Goal: Task Accomplishment & Management: Manage account settings

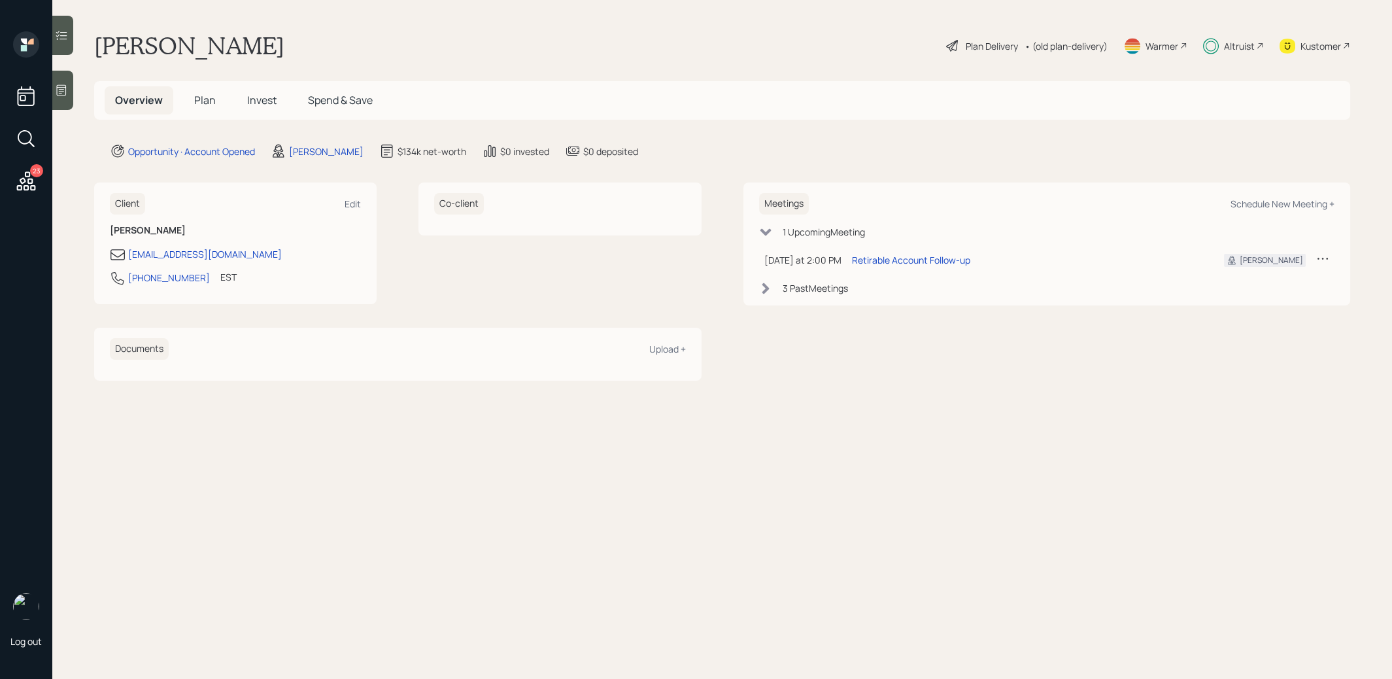
click at [267, 101] on span "Invest" at bounding box center [261, 100] width 29 height 14
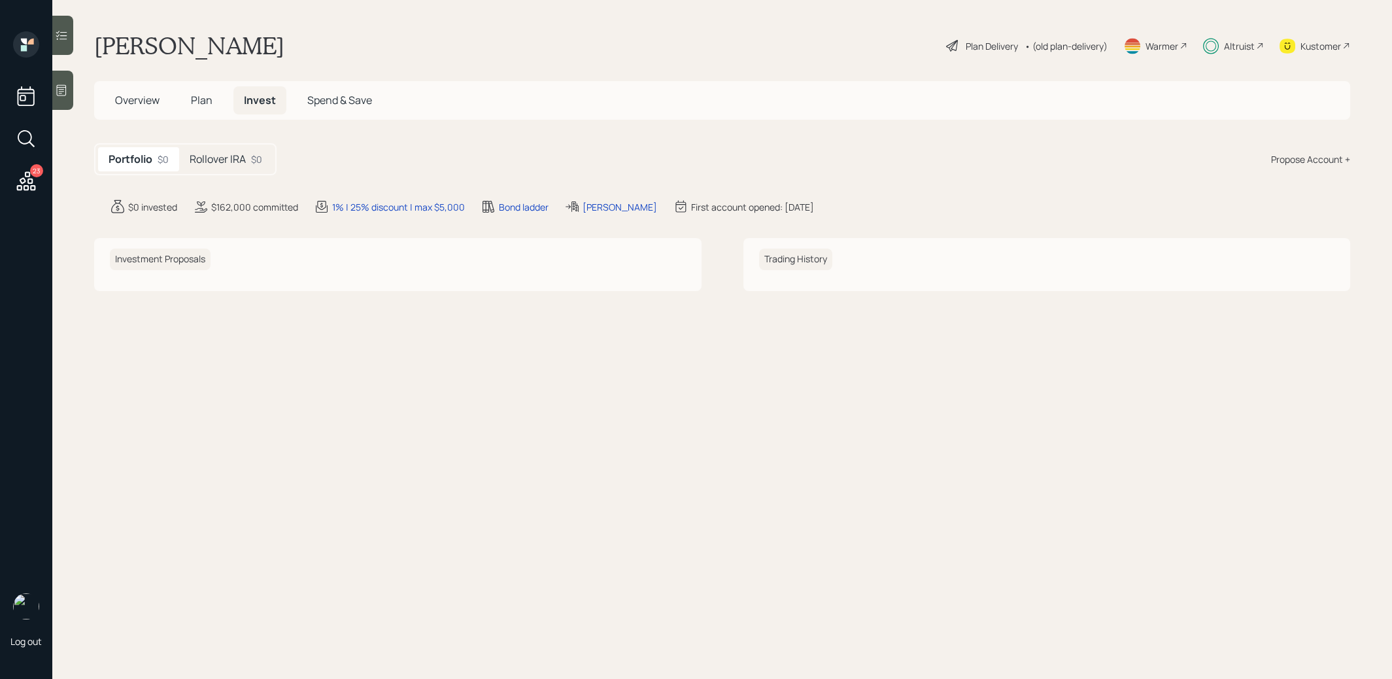
click at [217, 165] on h5 "Rollover IRA" at bounding box center [218, 159] width 56 height 12
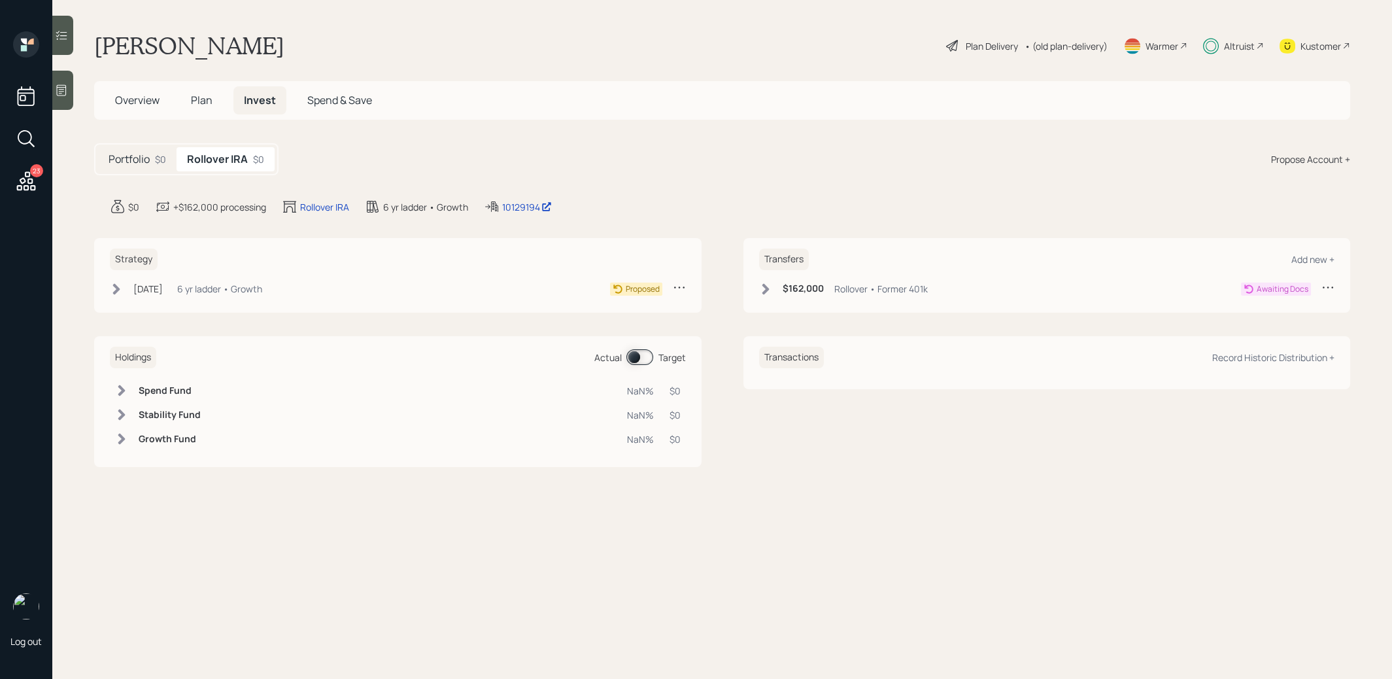
click at [1329, 288] on icon at bounding box center [1327, 286] width 13 height 13
click at [1284, 318] on div "Cancel Transfer" at bounding box center [1287, 324] width 94 height 12
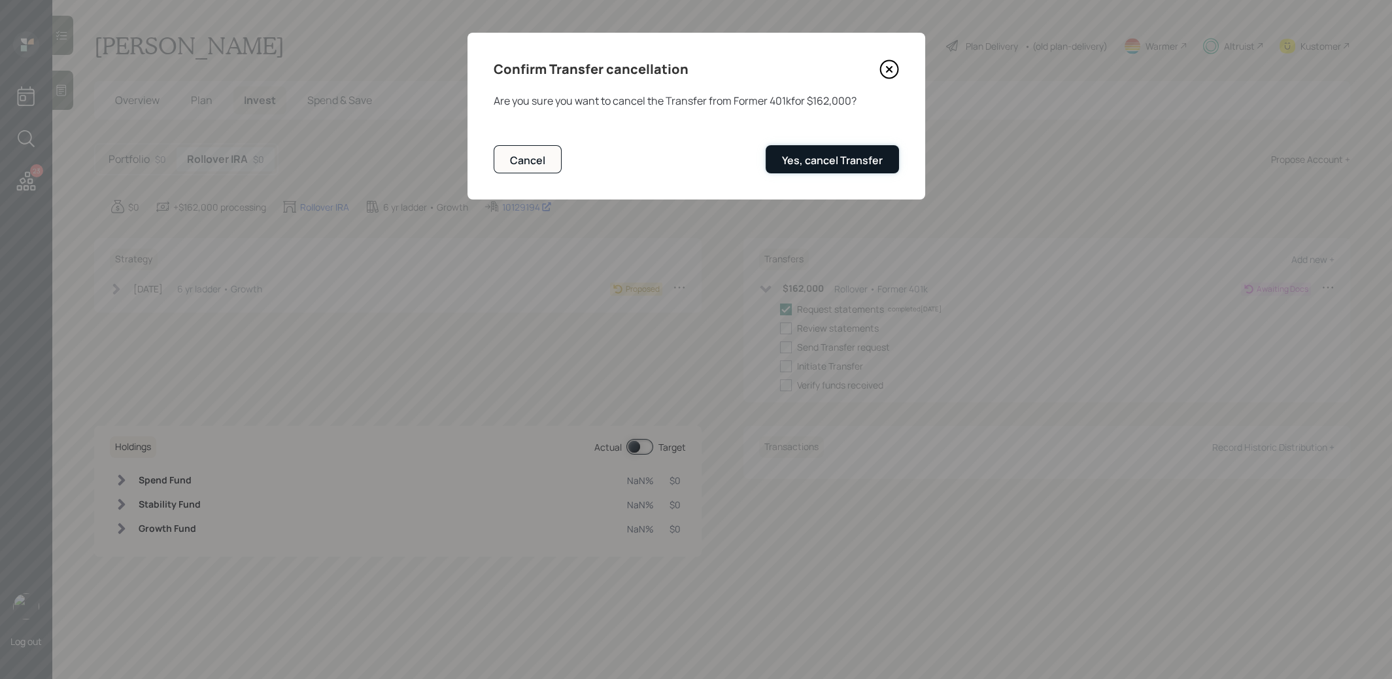
click at [811, 160] on div "Yes, cancel Transfer" at bounding box center [832, 160] width 101 height 14
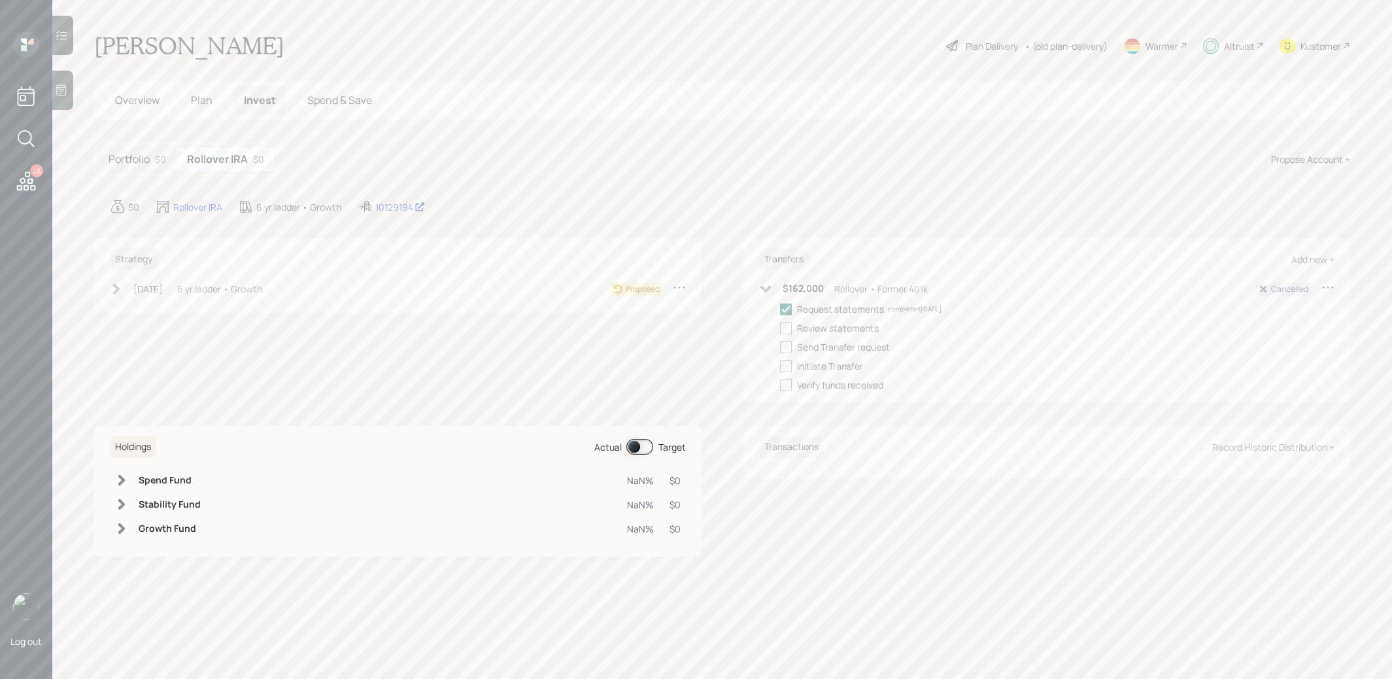
click at [673, 285] on icon at bounding box center [679, 286] width 13 height 13
click at [646, 324] on div "Cancel Strategy" at bounding box center [639, 324] width 94 height 12
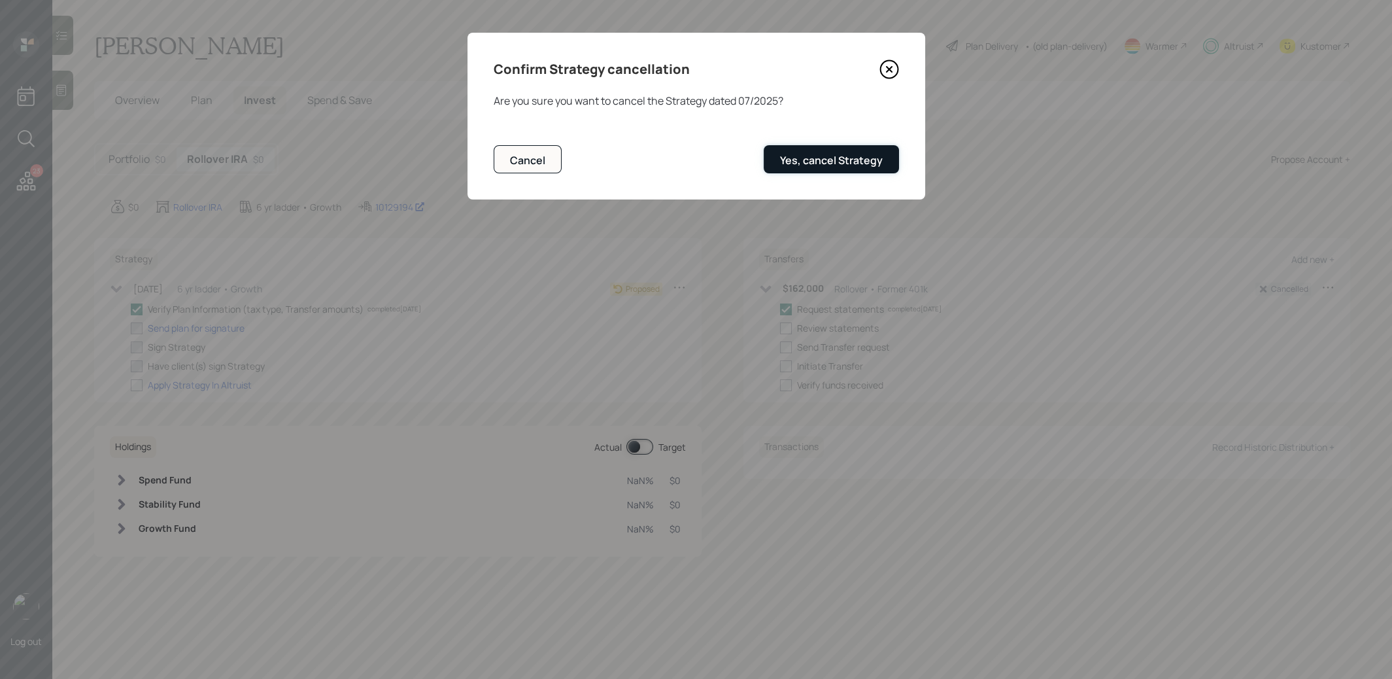
click at [793, 163] on div "Yes, cancel Strategy" at bounding box center [831, 160] width 103 height 14
